Goal: Information Seeking & Learning: Learn about a topic

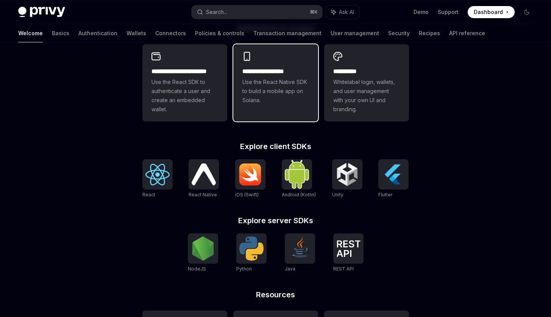
scroll to position [219, 0]
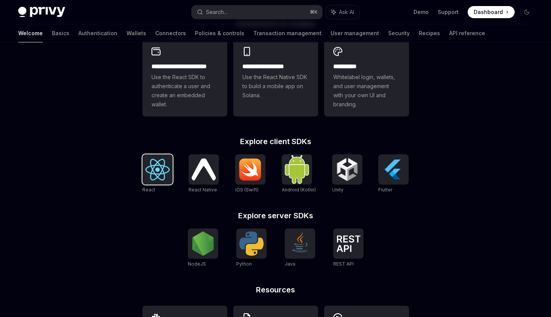
click at [150, 163] on img at bounding box center [157, 170] width 24 height 22
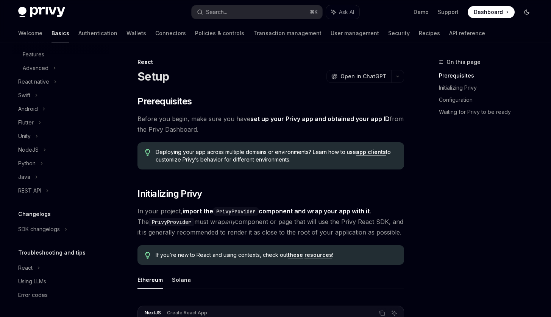
click at [522, 12] on button "Toggle dark mode" at bounding box center [527, 12] width 12 height 12
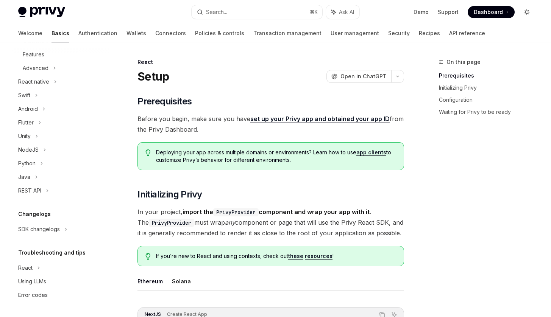
click at [525, 13] on icon "Toggle dark mode" at bounding box center [527, 12] width 6 height 6
